Goal: Contribute content: Add original content to the website for others to see

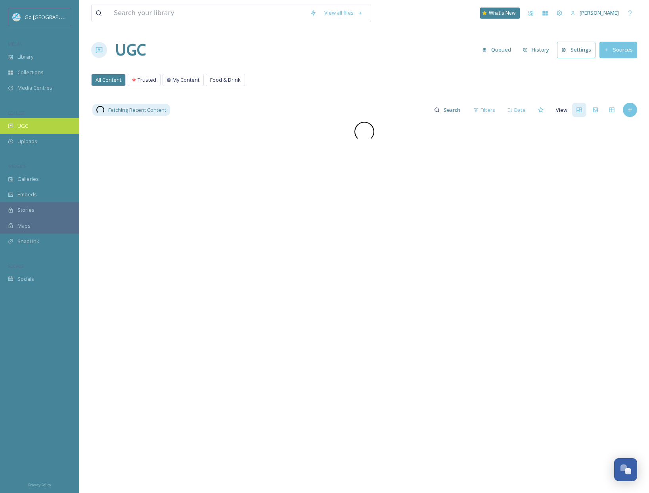
click at [54, 128] on div "UGC" at bounding box center [39, 125] width 79 height 15
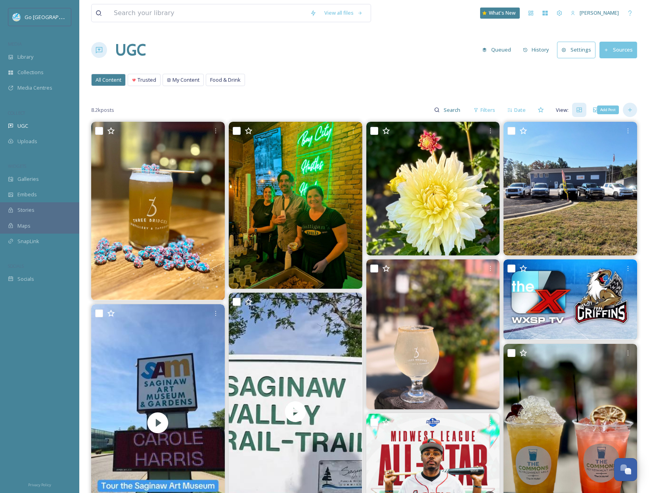
click at [631, 107] on icon at bounding box center [630, 110] width 6 height 6
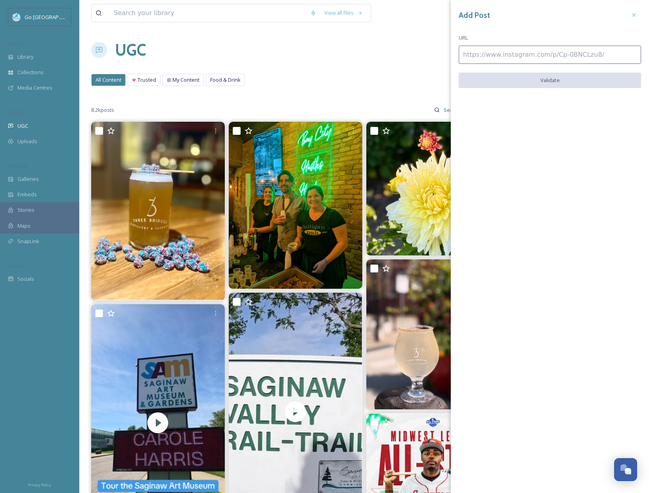
click at [484, 54] on input at bounding box center [550, 55] width 182 height 18
paste input "[URL][DOMAIN_NAME]"
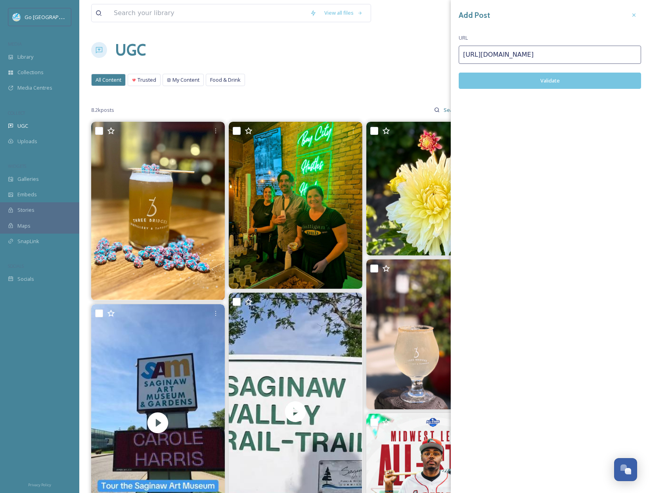
type input "[URL][DOMAIN_NAME]"
click at [571, 77] on button "Validate" at bounding box center [550, 81] width 182 height 16
click at [579, 77] on button "Add Post" at bounding box center [550, 81] width 182 height 16
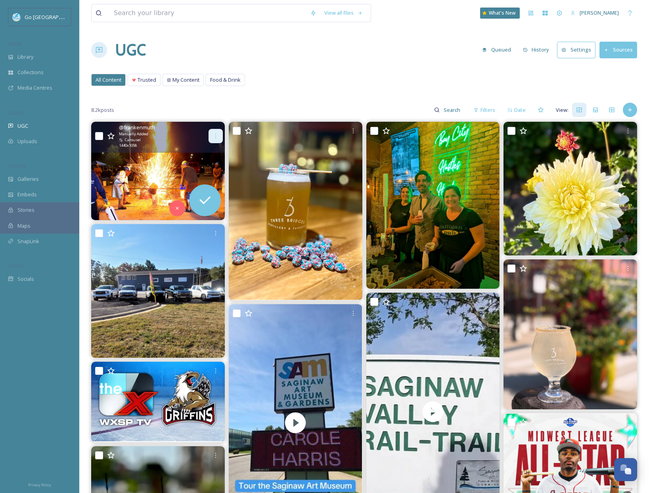
click at [216, 133] on icon at bounding box center [215, 136] width 6 height 6
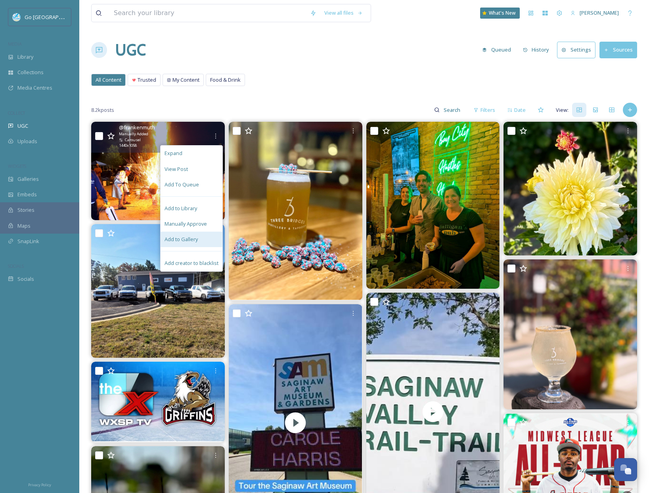
click at [198, 240] on div "Add to Gallery" at bounding box center [192, 239] width 62 height 15
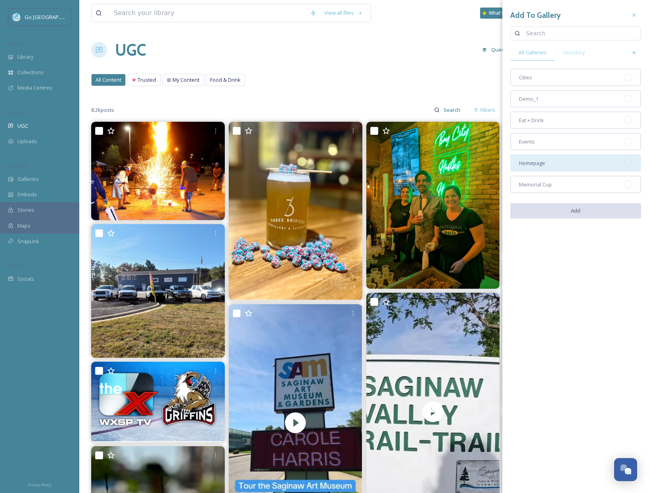
click at [550, 161] on div "Homepage" at bounding box center [575, 162] width 131 height 17
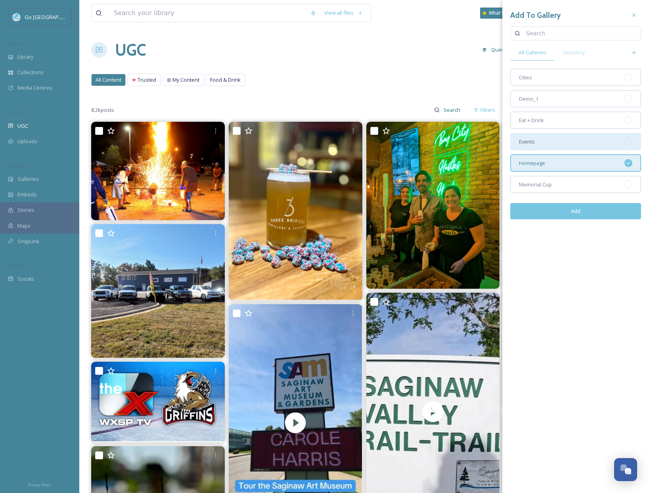
click at [553, 141] on div "Events" at bounding box center [575, 141] width 131 height 17
click at [582, 212] on button "Add" at bounding box center [575, 211] width 131 height 16
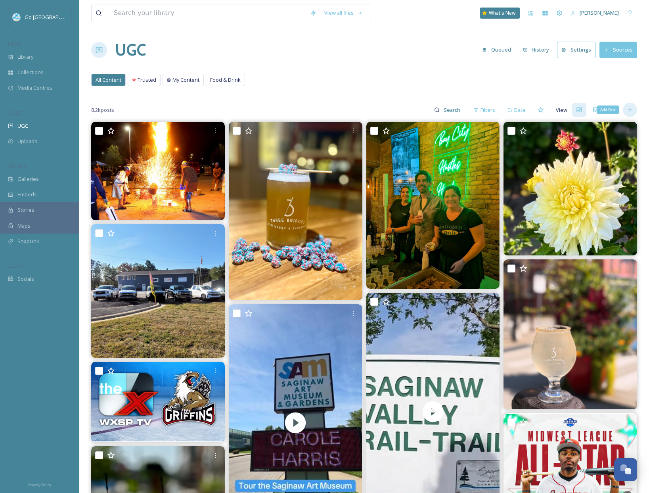
click at [634, 110] on div "Add Post" at bounding box center [630, 110] width 14 height 14
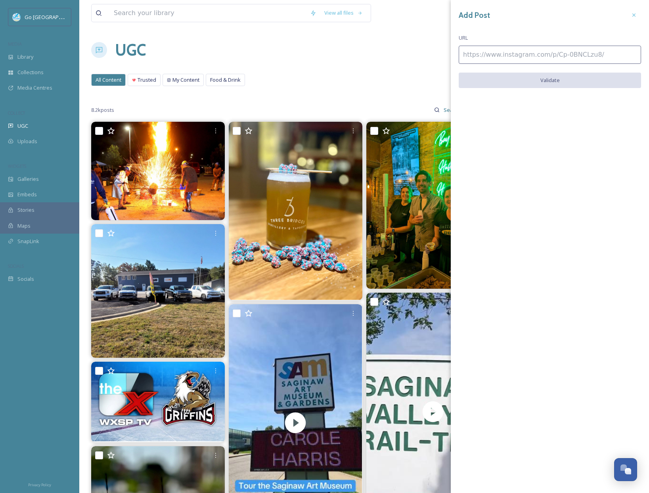
click at [561, 53] on input at bounding box center [550, 55] width 182 height 18
paste input "[URL][DOMAIN_NAME]"
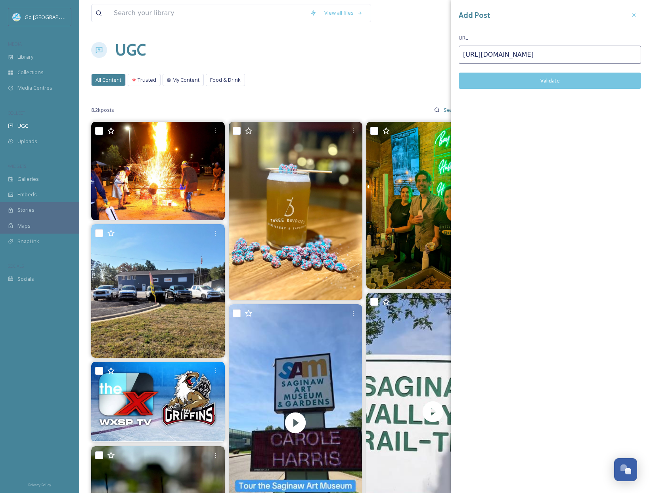
type input "[URL][DOMAIN_NAME]"
click at [584, 85] on button "Validate" at bounding box center [550, 81] width 182 height 16
click at [581, 84] on button "Add Post" at bounding box center [550, 81] width 182 height 16
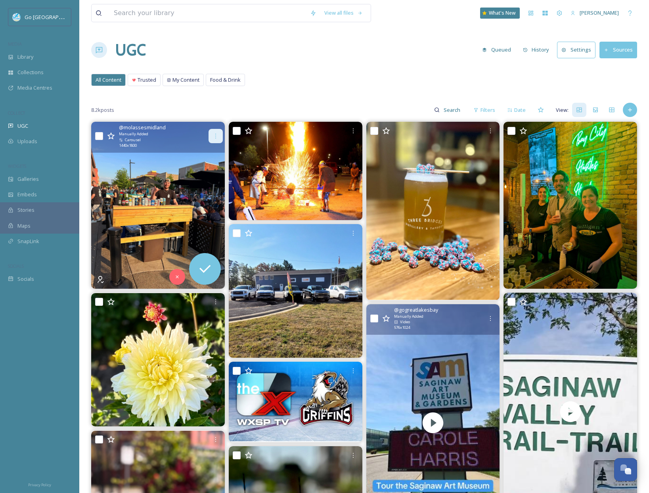
click at [214, 135] on icon at bounding box center [215, 136] width 6 height 6
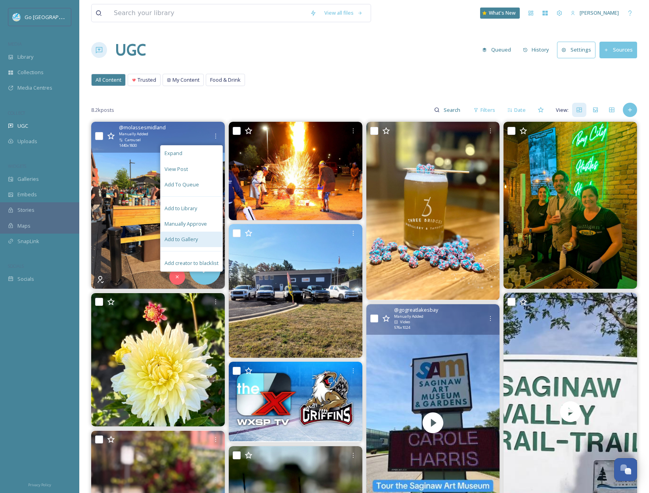
click at [186, 242] on span "Add to Gallery" at bounding box center [181, 239] width 33 height 8
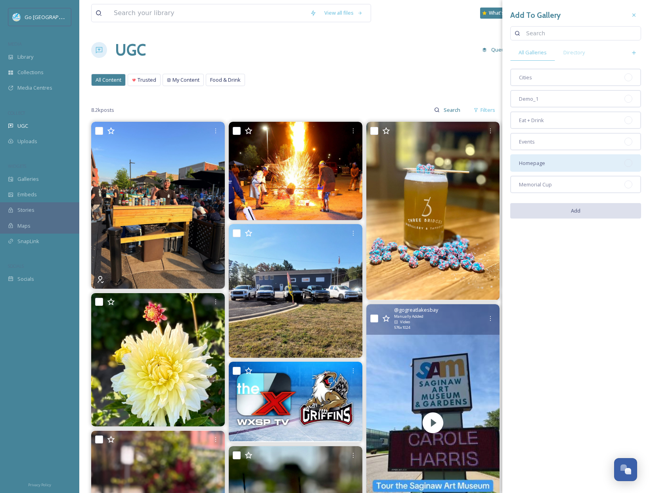
click at [591, 164] on div "Homepage" at bounding box center [575, 162] width 131 height 17
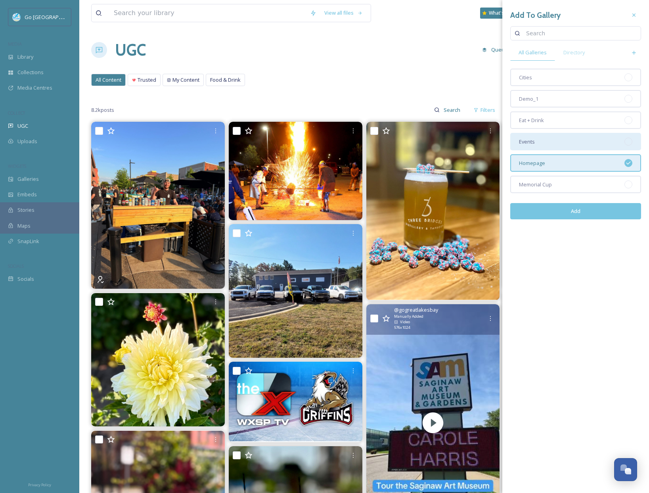
click at [579, 147] on div "Events" at bounding box center [575, 141] width 131 height 17
click at [591, 207] on button "Add" at bounding box center [575, 211] width 131 height 16
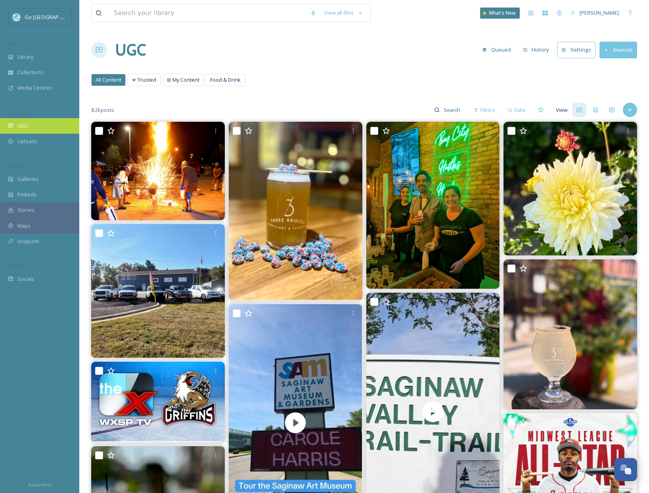
click at [19, 121] on div "UGC" at bounding box center [39, 125] width 79 height 15
